Goal: Transaction & Acquisition: Purchase product/service

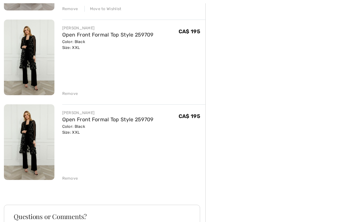
scroll to position [592, 0]
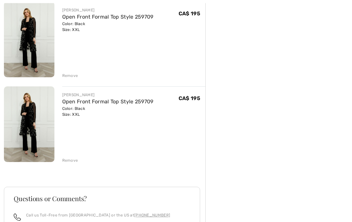
click at [77, 159] on div "Remove" at bounding box center [70, 161] width 16 height 6
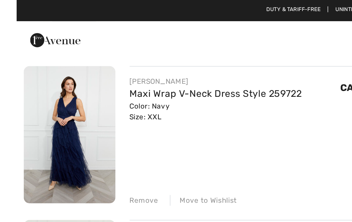
scroll to position [472, 0]
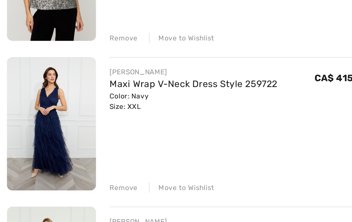
click at [74, 108] on div "Remove" at bounding box center [70, 111] width 16 height 6
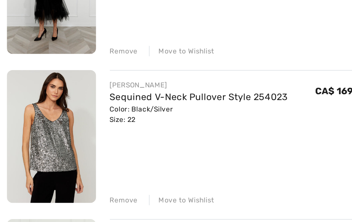
scroll to position [364, 0]
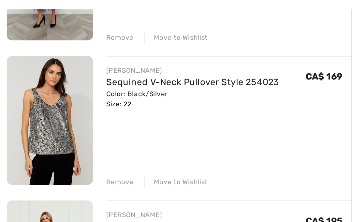
click at [71, 131] on div "Remove" at bounding box center [70, 134] width 16 height 6
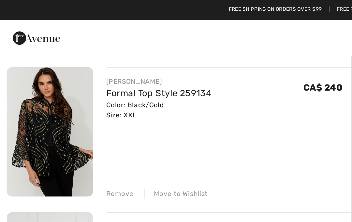
scroll to position [215, 0]
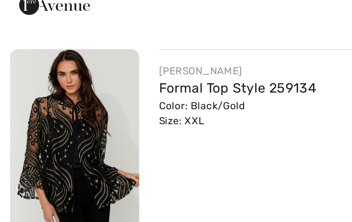
click at [46, 72] on img at bounding box center [29, 77] width 51 height 76
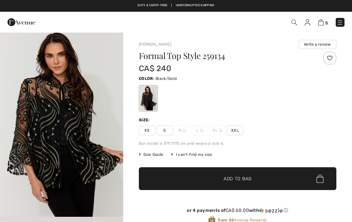
checkbox input "true"
click at [336, 21] on link at bounding box center [340, 22] width 9 height 9
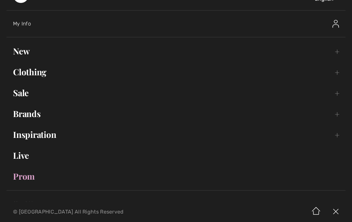
scroll to position [19, 0]
click at [22, 160] on link "Live" at bounding box center [176, 156] width 339 height 14
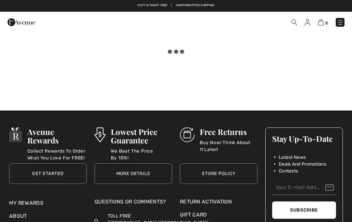
checkbox input "true"
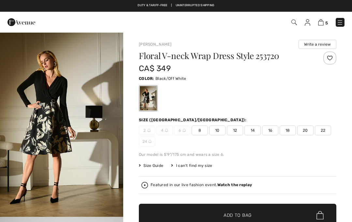
checkbox input "true"
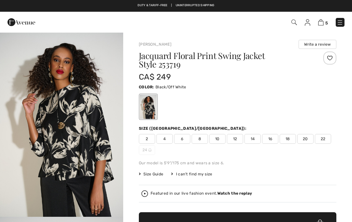
checkbox input "true"
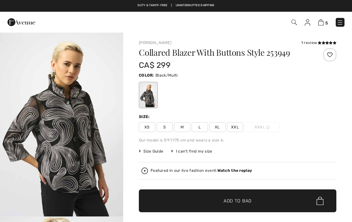
checkbox input "true"
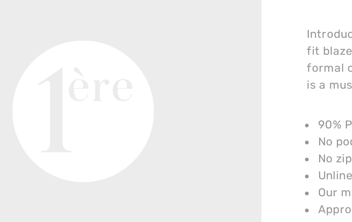
scroll to position [189, 0]
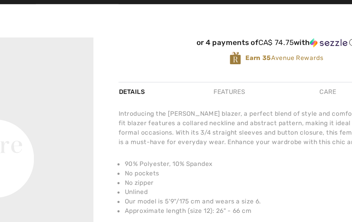
click at [259, 61] on div "Care" at bounding box center [270, 67] width 22 height 12
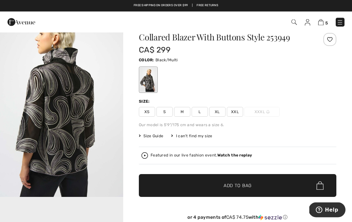
scroll to position [0, 0]
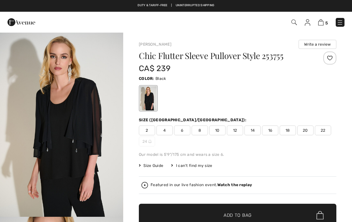
checkbox input "true"
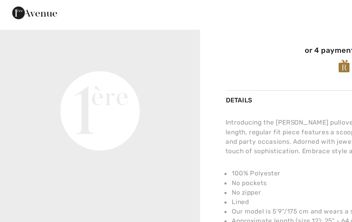
scroll to position [211, 0]
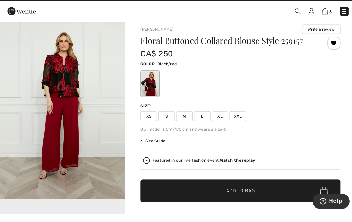
scroll to position [13, 0]
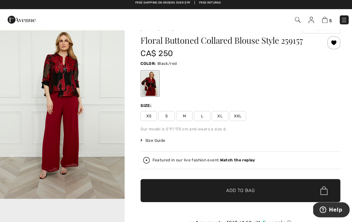
click at [231, 117] on span "XXL" at bounding box center [235, 118] width 16 height 10
click at [197, 189] on span "✔ Added to Bag Add to Bag" at bounding box center [238, 191] width 198 height 23
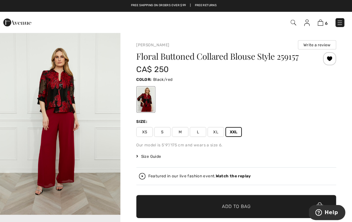
click at [318, 25] on img at bounding box center [321, 22] width 6 height 6
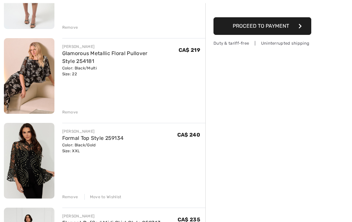
scroll to position [143, 0]
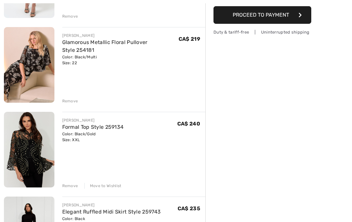
click at [24, 156] on img at bounding box center [29, 150] width 51 height 76
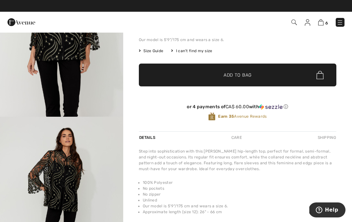
scroll to position [177, 0]
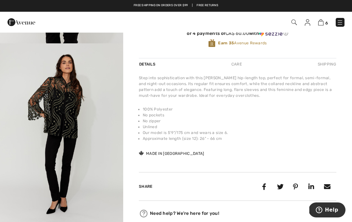
click at [95, 123] on img "4 / 4" at bounding box center [61, 135] width 123 height 185
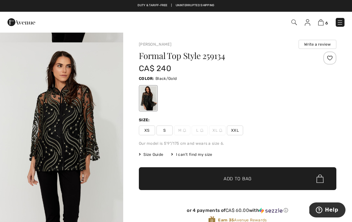
click at [228, 140] on div "Formal Top Style 259134 CA$ 240 Color: Black/Gold Size: XS S M L XL XXL Our mod…" at bounding box center [238, 144] width 198 height 184
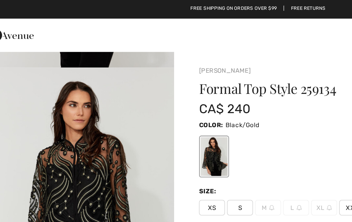
click at [158, 78] on span "Black/Gold" at bounding box center [166, 78] width 21 height 5
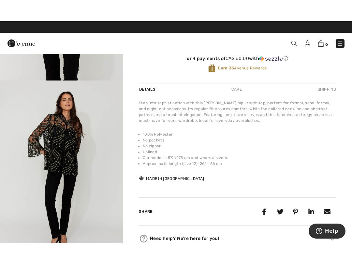
scroll to position [366, 0]
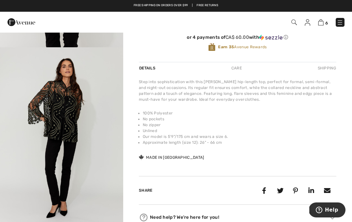
click at [115, 139] on img "4 / 4" at bounding box center [61, 139] width 123 height 185
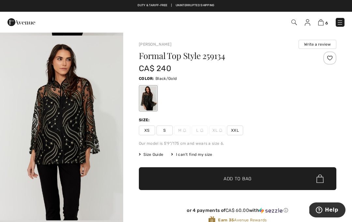
click at [327, 21] on span "6" at bounding box center [327, 23] width 3 height 5
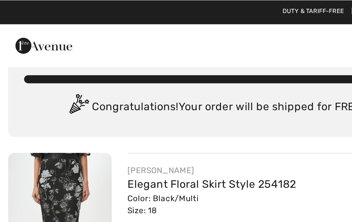
scroll to position [6, 0]
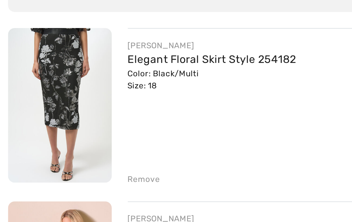
click at [140, 92] on link "Elegant Floral Skirt Style 254182" at bounding box center [103, 95] width 82 height 6
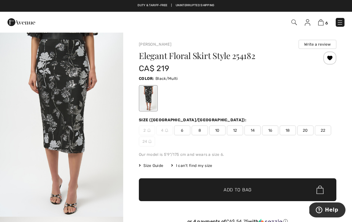
click at [305, 128] on span "20" at bounding box center [306, 131] width 16 height 10
click at [301, 127] on span "20" at bounding box center [306, 131] width 16 height 10
click at [157, 163] on span "Size Guide" at bounding box center [151, 166] width 24 height 6
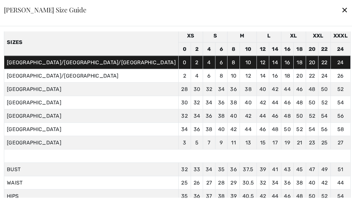
scroll to position [27, 0]
click at [342, 15] on div "✕" at bounding box center [345, 10] width 7 height 14
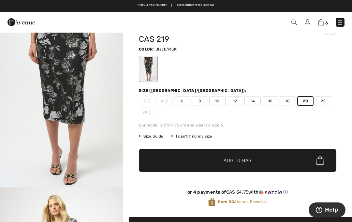
scroll to position [35, 0]
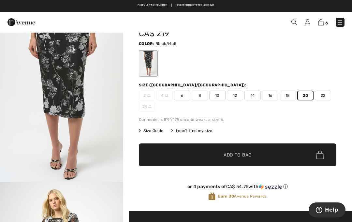
click at [269, 152] on span "✔ Added to Bag Add to Bag" at bounding box center [238, 155] width 198 height 23
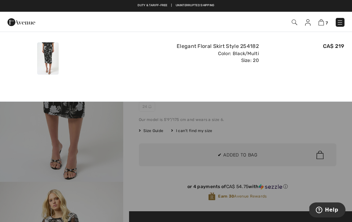
click at [251, 163] on div at bounding box center [176, 111] width 352 height 222
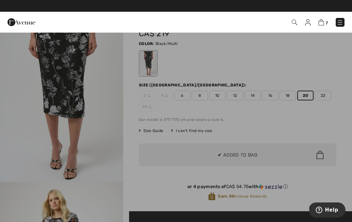
scroll to position [0, 0]
click at [253, 158] on div at bounding box center [176, 111] width 352 height 222
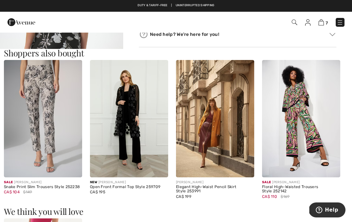
scroll to position [569, 0]
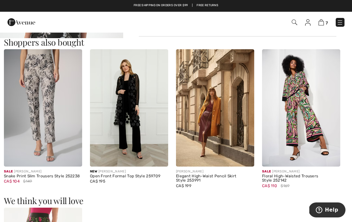
click at [106, 145] on img at bounding box center [129, 107] width 78 height 117
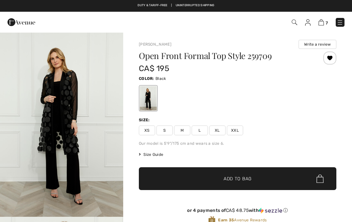
checkbox input "true"
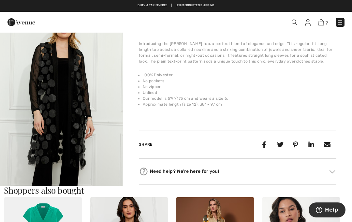
scroll to position [168, 0]
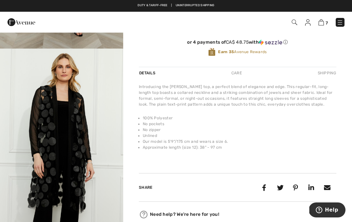
click at [269, 182] on icon at bounding box center [264, 187] width 12 height 12
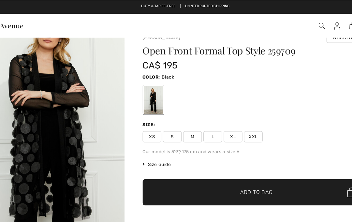
scroll to position [0, 0]
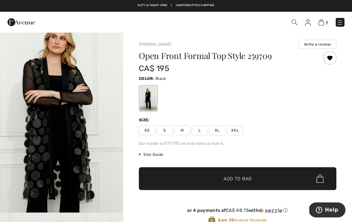
click at [323, 23] on img at bounding box center [322, 22] width 6 height 6
click at [324, 22] on img at bounding box center [322, 22] width 6 height 6
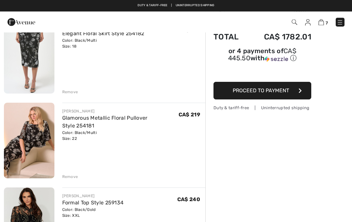
scroll to position [67, 0]
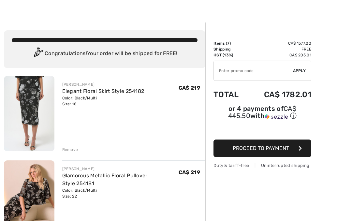
scroll to position [11, 0]
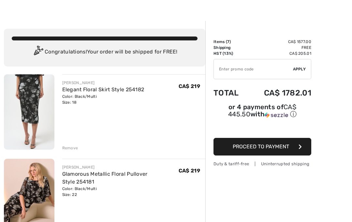
click at [69, 144] on div "Remove" at bounding box center [134, 147] width 144 height 7
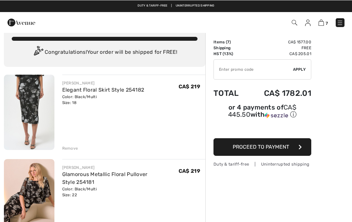
scroll to position [15, 0]
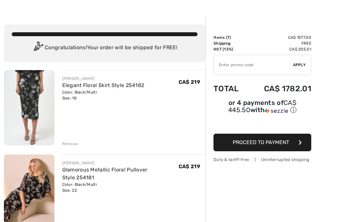
click at [66, 142] on div "Remove" at bounding box center [70, 144] width 16 height 6
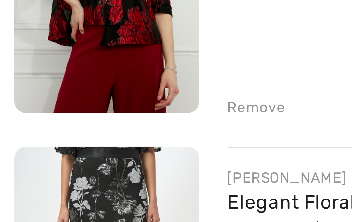
scroll to position [316, 0]
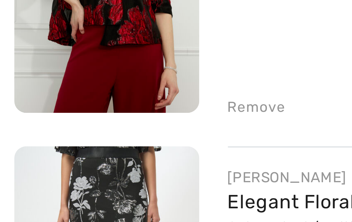
click at [70, 180] on div "Remove" at bounding box center [70, 183] width 16 height 6
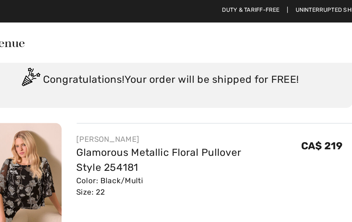
scroll to position [0, 0]
